Goal: Task Accomplishment & Management: Manage account settings

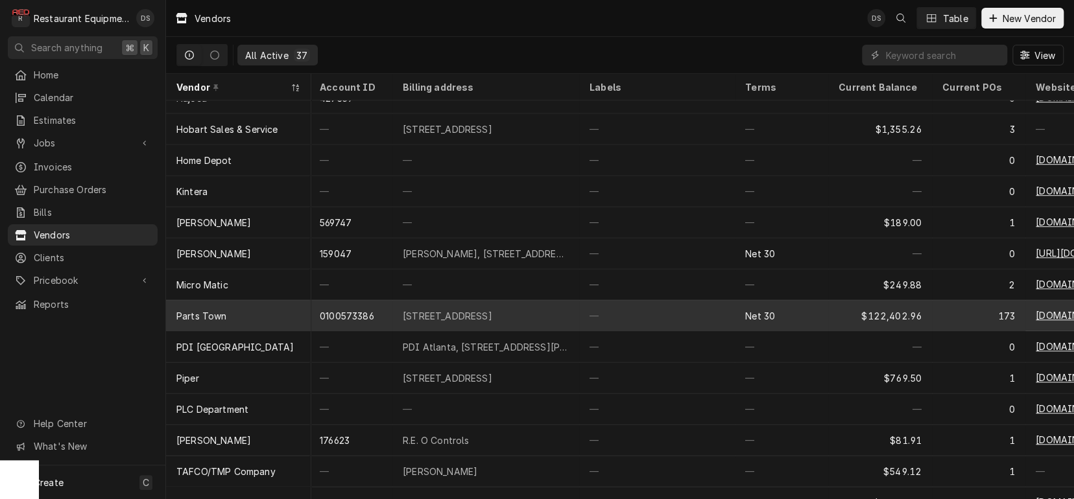
scroll to position [580, 2]
click at [245, 312] on div "Parts Town" at bounding box center [238, 314] width 145 height 31
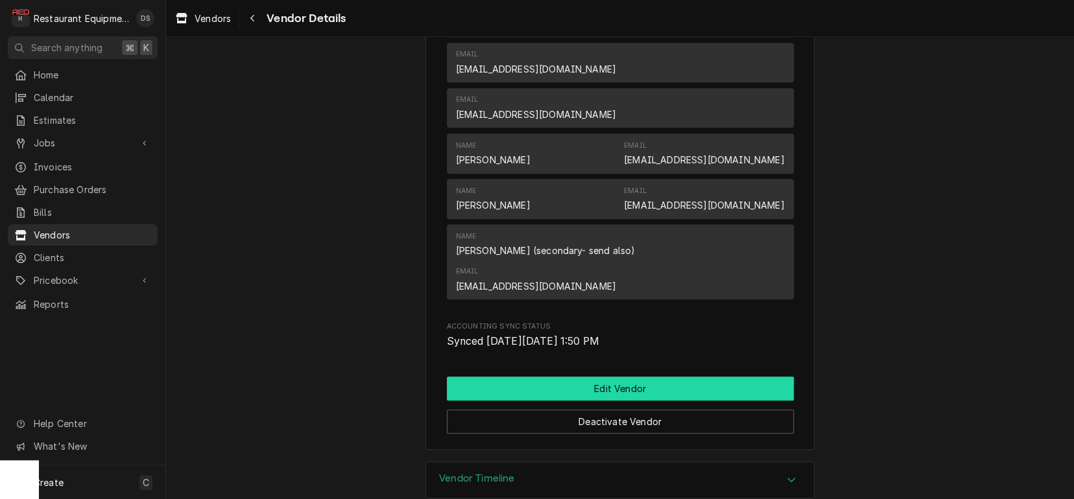
scroll to position [411, 0]
click at [633, 377] on button "Edit Vendor" at bounding box center [620, 389] width 347 height 24
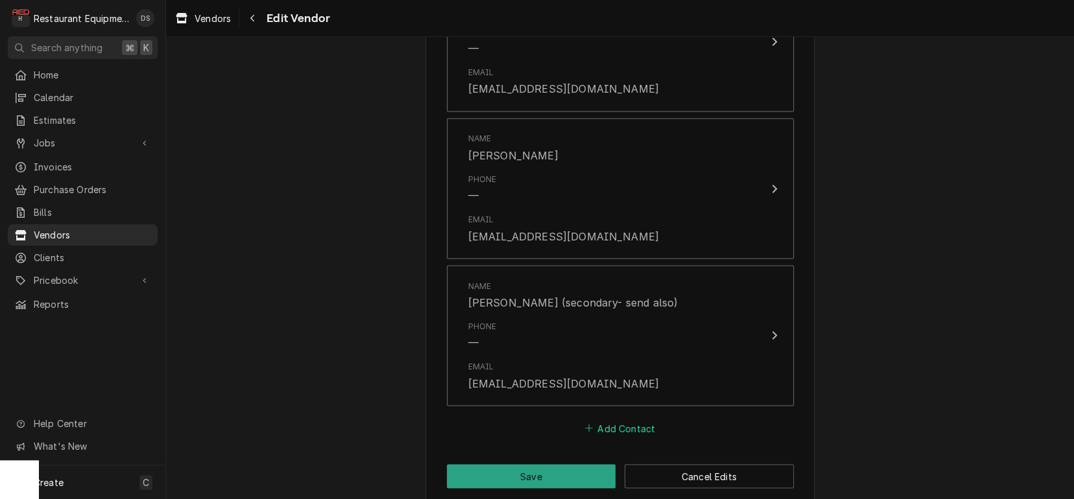
click at [613, 419] on button "Add Contact" at bounding box center [619, 428] width 75 height 18
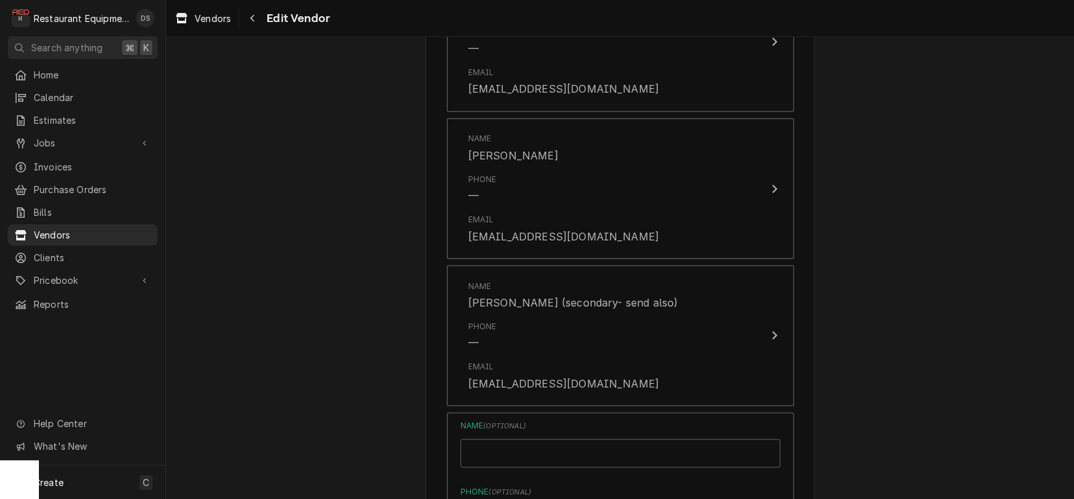
type textarea "x"
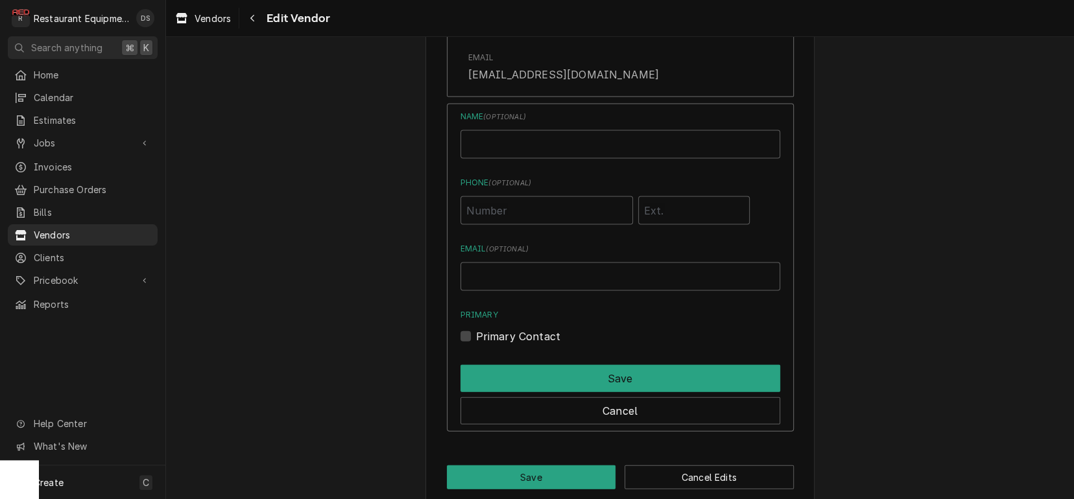
scroll to position [1657, 0]
paste input "JChanthavong@partstown.com"
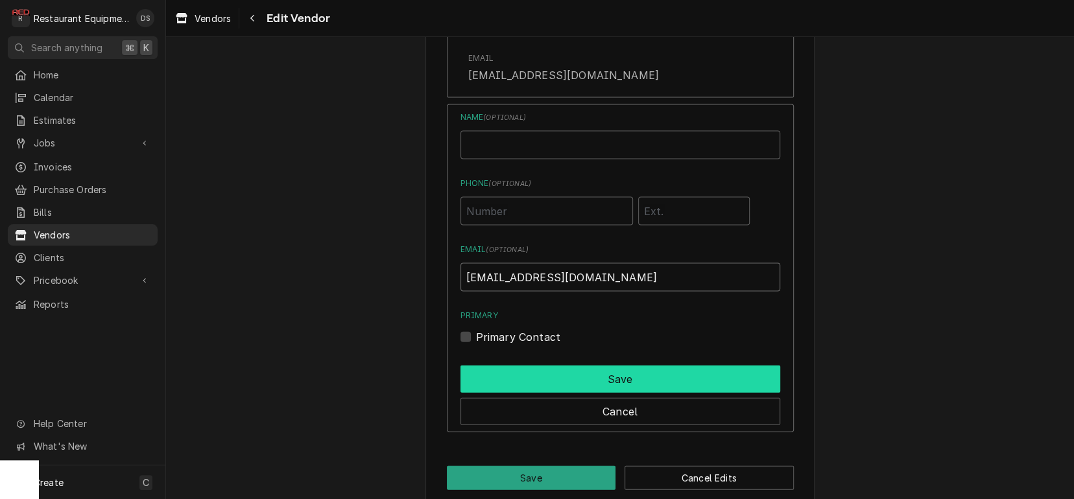
type input "[EMAIL_ADDRESS][DOMAIN_NAME]"
click at [514, 366] on button "Save" at bounding box center [620, 379] width 320 height 27
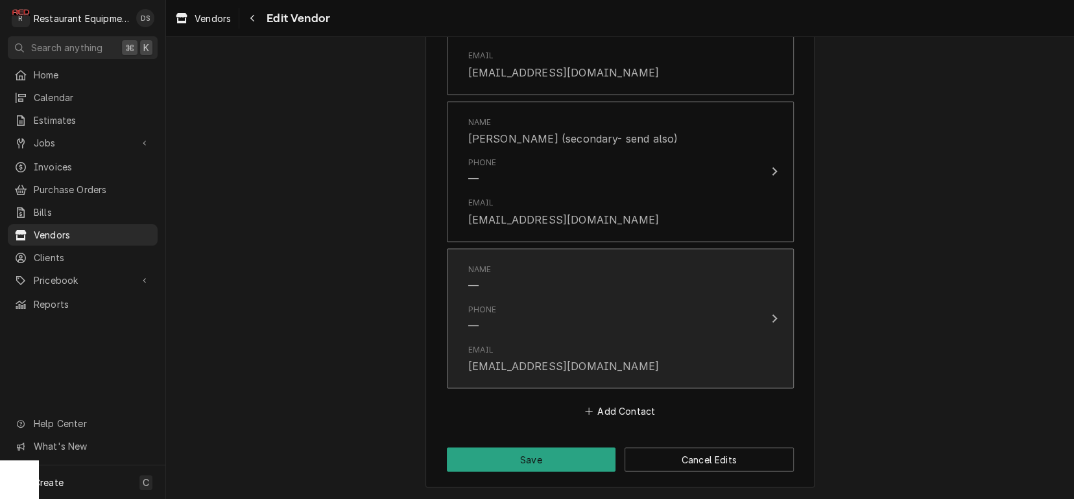
scroll to position [1494, 0]
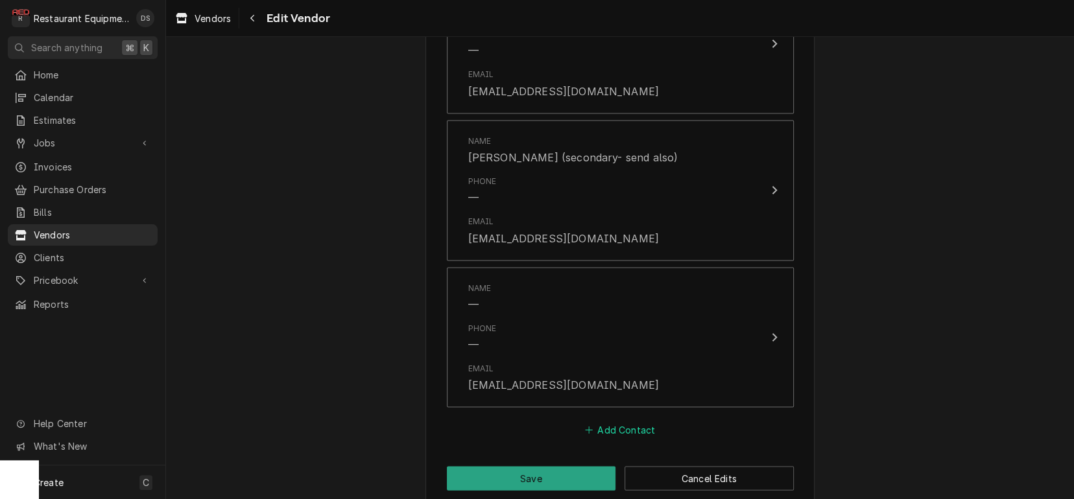
click at [626, 421] on button "Add Contact" at bounding box center [619, 430] width 75 height 18
type textarea "x"
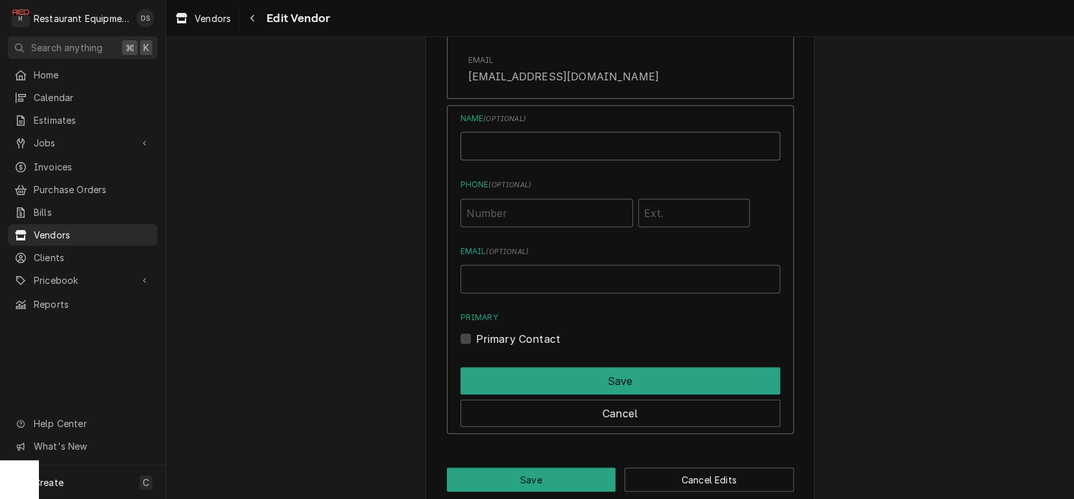
scroll to position [1802, 0]
paste input "[EMAIL_ADDRESS][DOMAIN_NAME]"
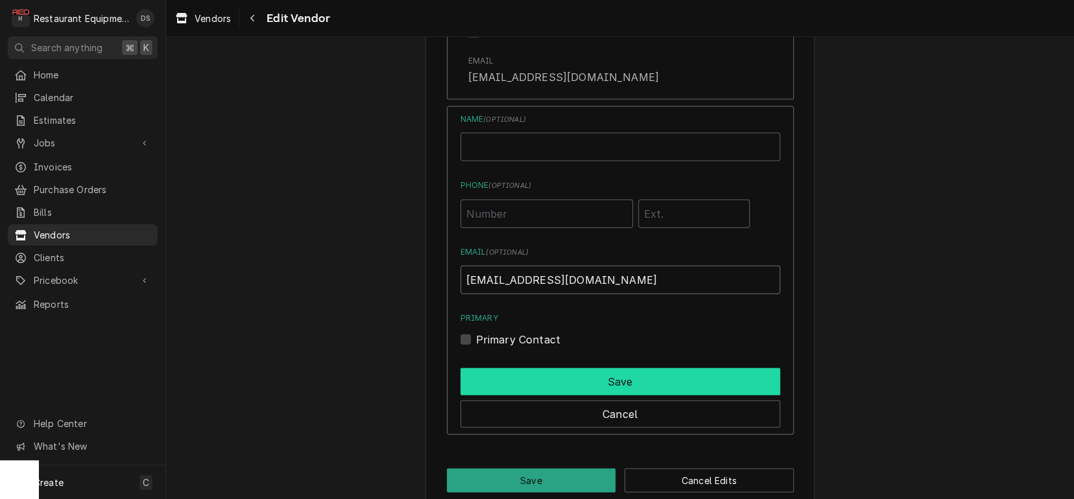
type input "[EMAIL_ADDRESS][DOMAIN_NAME]"
click at [548, 368] on button "Save" at bounding box center [620, 381] width 320 height 27
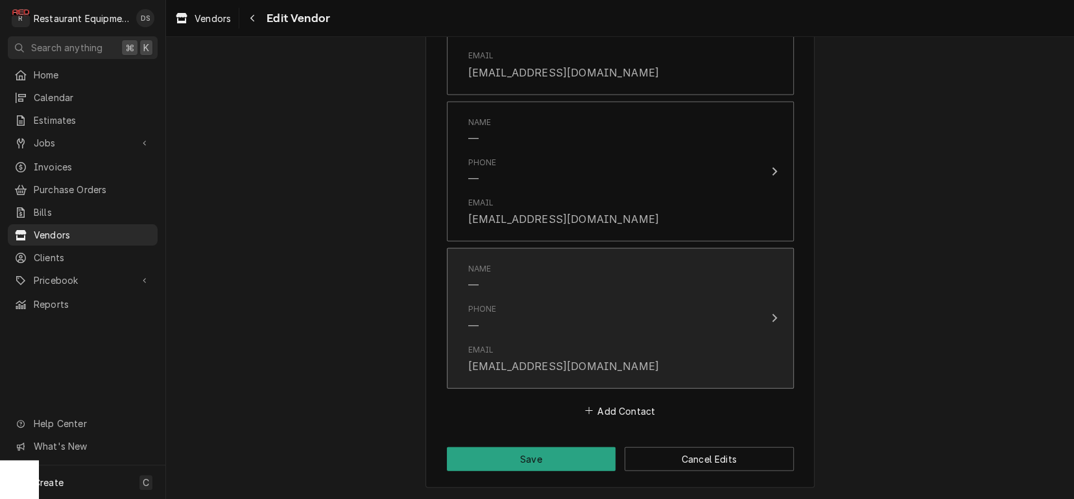
scroll to position [1638, 0]
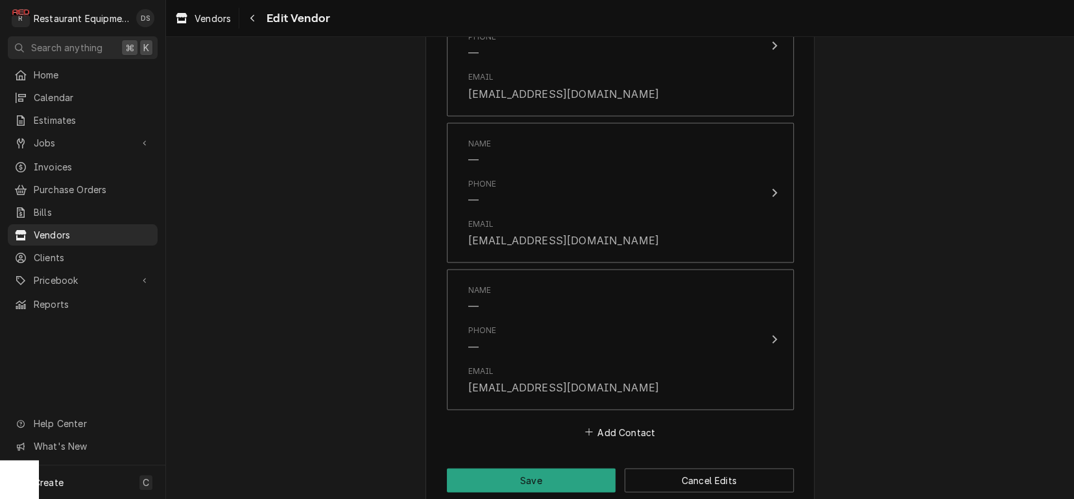
drag, startPoint x: 545, startPoint y: 457, endPoint x: 547, endPoint y: 445, distance: 12.6
click at [545, 469] on button "Save" at bounding box center [531, 481] width 169 height 24
type textarea "x"
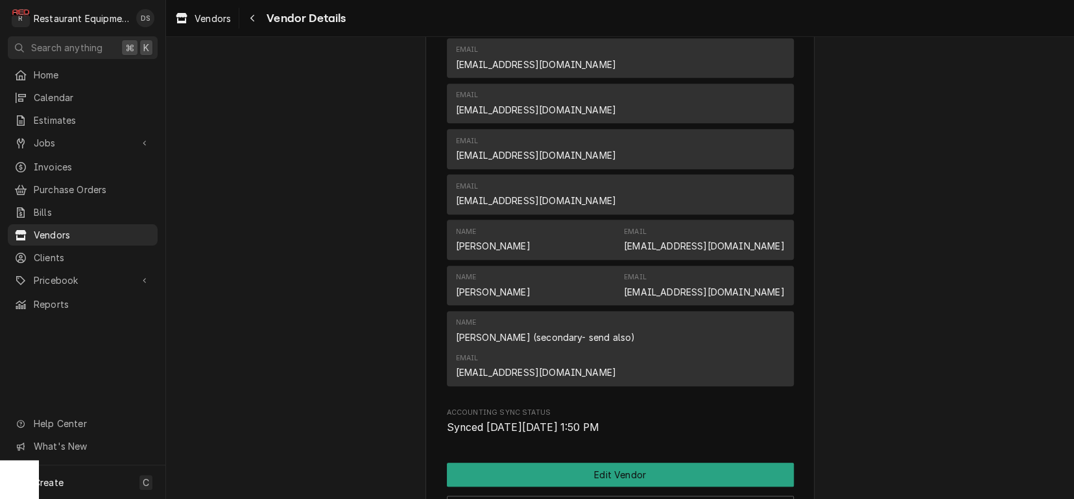
scroll to position [417, 0]
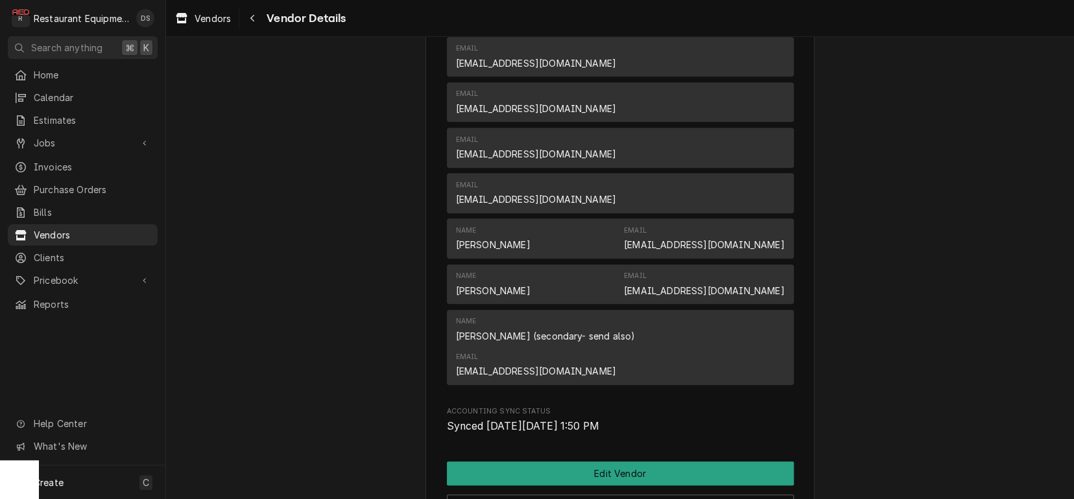
click at [548, 299] on div "Name Jessica Braley Email jbraley@partstown.com" at bounding box center [620, 283] width 329 height 35
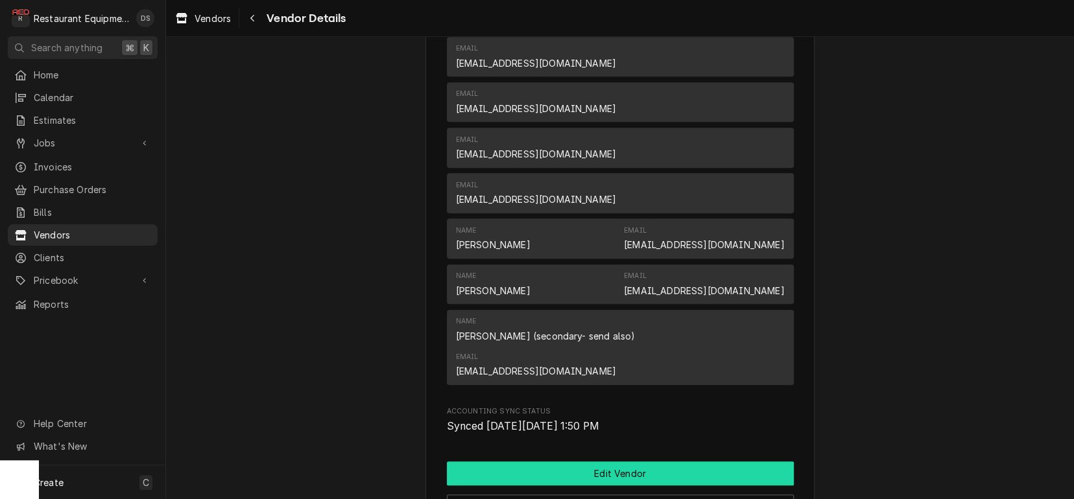
click at [624, 462] on button "Edit Vendor" at bounding box center [620, 474] width 347 height 24
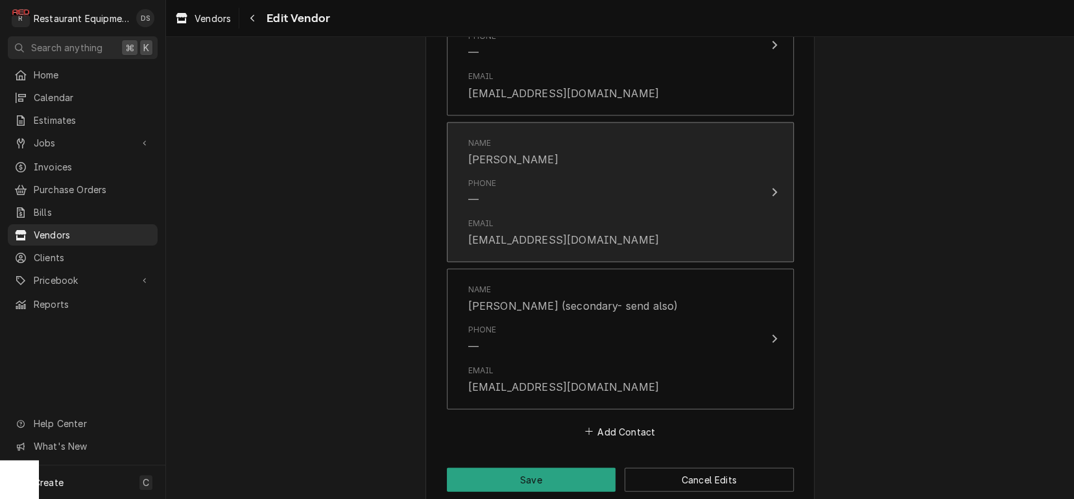
scroll to position [1638, 0]
click at [531, 138] on div "Name [PERSON_NAME]" at bounding box center [513, 153] width 90 height 30
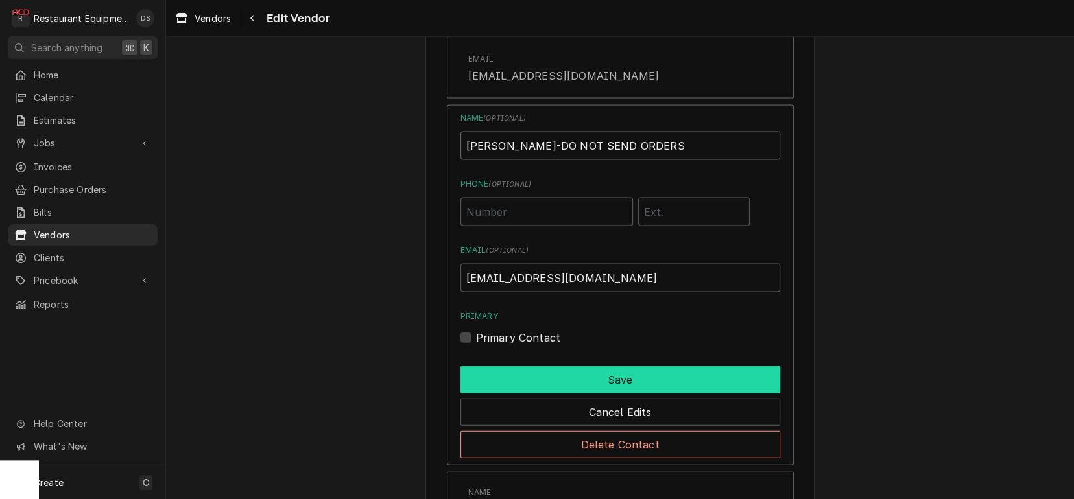
type input "[PERSON_NAME]-DO NOT SEND ORDERS"
click at [583, 366] on button "Save" at bounding box center [620, 379] width 320 height 27
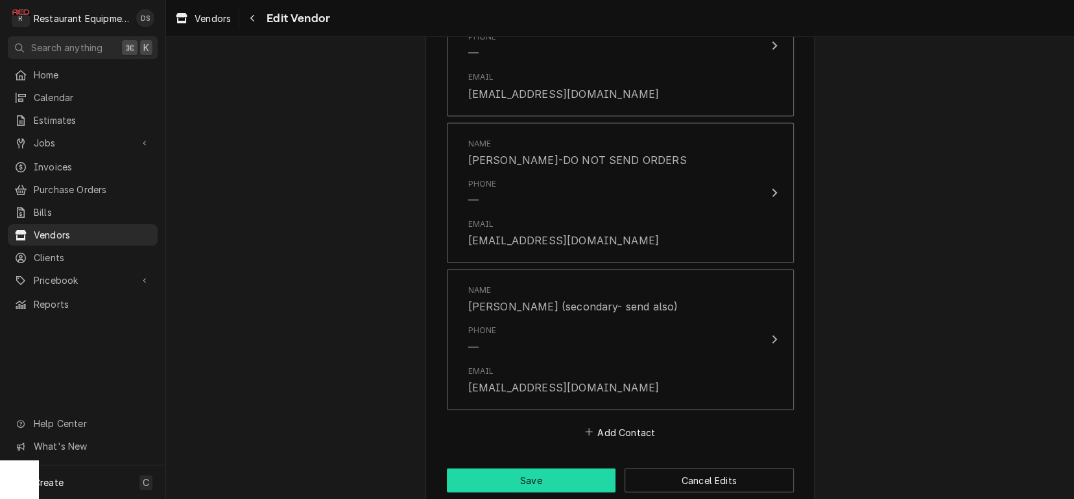
click at [554, 469] on button "Save" at bounding box center [531, 481] width 169 height 24
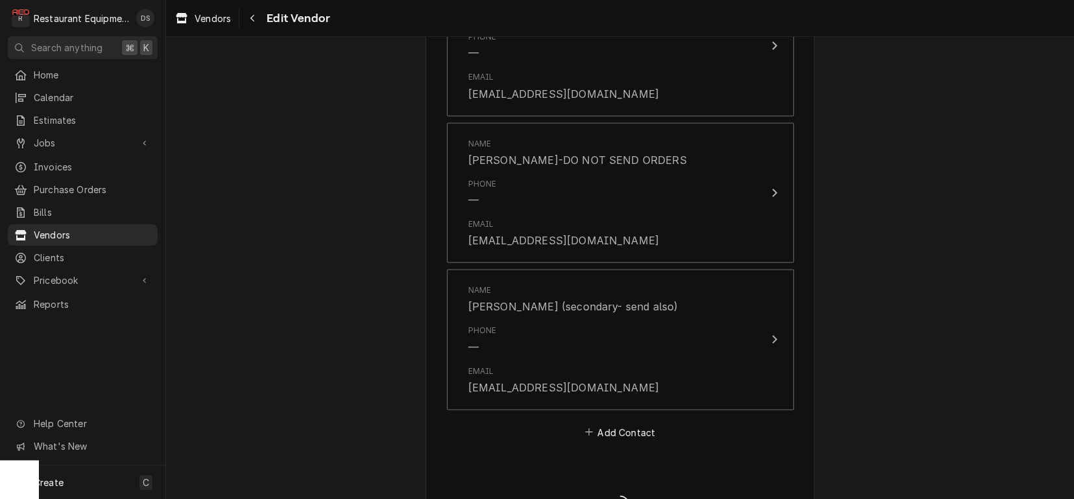
type textarea "x"
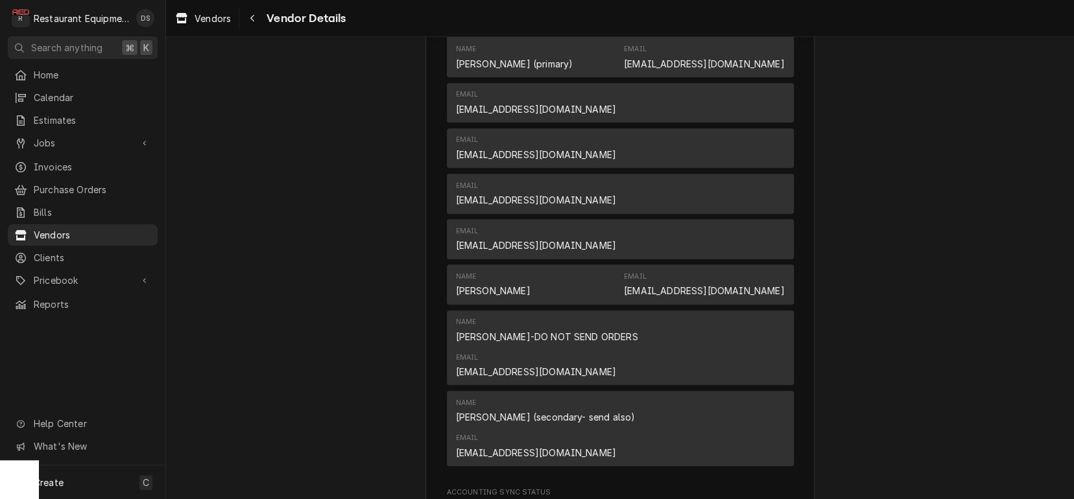
scroll to position [376, 0]
